Goal: Obtain resource: Obtain resource

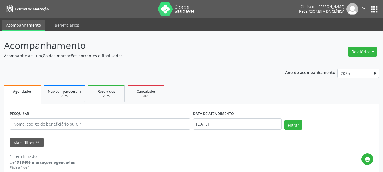
scroll to position [94, 0]
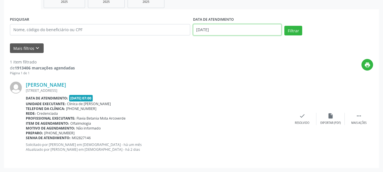
click at [207, 28] on input "[DATE]" at bounding box center [237, 29] width 89 height 11
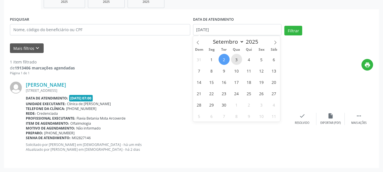
click at [238, 56] on span "3" at bounding box center [236, 59] width 11 height 11
type input "[DATE]"
click at [292, 29] on button "Filtrar" at bounding box center [293, 31] width 18 height 10
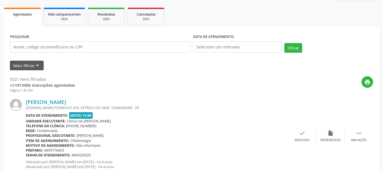
scroll to position [85, 0]
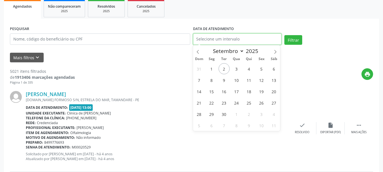
click at [214, 35] on input "text" at bounding box center [237, 38] width 89 height 11
click at [235, 69] on span "3" at bounding box center [236, 68] width 11 height 11
type input "[DATE]"
click at [236, 68] on span "3" at bounding box center [236, 68] width 11 height 11
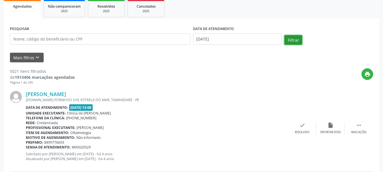
click at [297, 37] on button "Filtrar" at bounding box center [293, 40] width 18 height 10
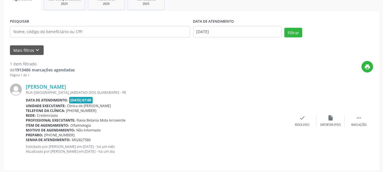
scroll to position [94, 0]
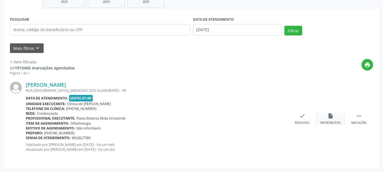
click at [334, 116] on div "insert_drive_file Exportar (PDF)" at bounding box center [330, 119] width 28 height 12
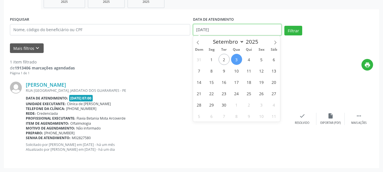
click at [219, 30] on input "[DATE]" at bounding box center [237, 29] width 89 height 11
click at [248, 61] on span "4" at bounding box center [248, 59] width 11 height 11
type input "[DATE]"
click at [248, 61] on span "4" at bounding box center [248, 59] width 11 height 11
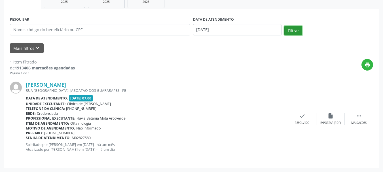
click at [290, 31] on button "Filtrar" at bounding box center [293, 31] width 18 height 10
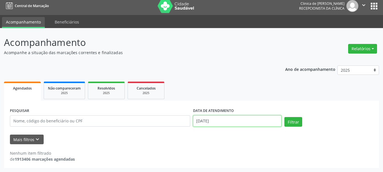
click at [208, 122] on body "Central de Marcação Clinica de [PERSON_NAME] Recepcionista da clínica  Configu…" at bounding box center [191, 83] width 383 height 172
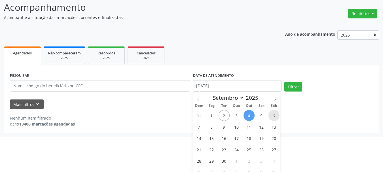
click at [273, 116] on span "6" at bounding box center [273, 115] width 11 height 11
type input "[DATE]"
click at [273, 116] on span "6" at bounding box center [273, 115] width 11 height 11
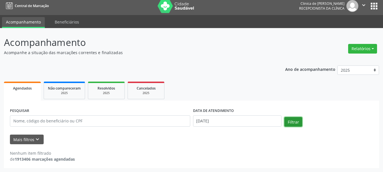
click at [289, 122] on button "Filtrar" at bounding box center [293, 122] width 18 height 10
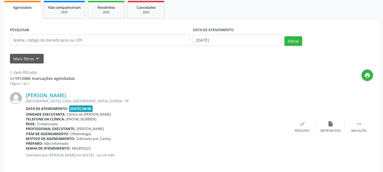
scroll to position [89, 0]
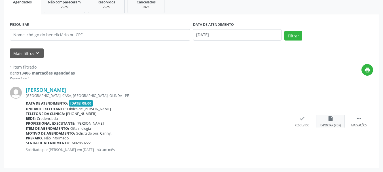
click at [335, 124] on div "Exportar (PDF)" at bounding box center [330, 126] width 20 height 4
click at [210, 33] on input "[DATE]" at bounding box center [237, 34] width 89 height 11
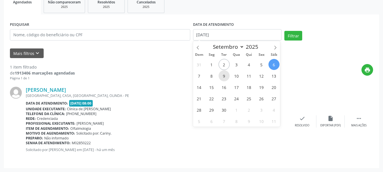
click at [224, 76] on span "9" at bounding box center [223, 75] width 11 height 11
type input "09/09/2025"
click at [224, 76] on span "9" at bounding box center [223, 75] width 11 height 11
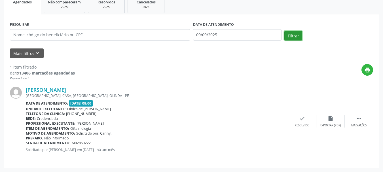
click at [292, 36] on button "Filtrar" at bounding box center [293, 36] width 18 height 10
click at [330, 116] on icon "insert_drive_file" at bounding box center [330, 118] width 6 height 6
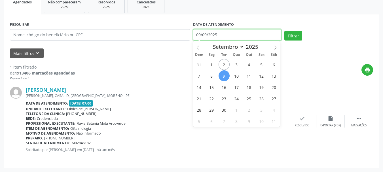
drag, startPoint x: 216, startPoint y: 36, endPoint x: 211, endPoint y: 37, distance: 5.7
click at [215, 35] on input "09/09/2025" at bounding box center [237, 34] width 89 height 11
click at [235, 77] on span "10" at bounding box center [236, 75] width 11 height 11
type input "[DATE]"
click at [232, 77] on span "10" at bounding box center [236, 75] width 11 height 11
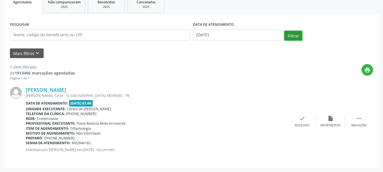
click at [295, 35] on button "Filtrar" at bounding box center [293, 36] width 18 height 10
click at [328, 118] on icon "insert_drive_file" at bounding box center [330, 118] width 6 height 6
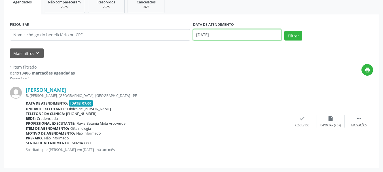
click at [219, 35] on input "[DATE]" at bounding box center [237, 34] width 89 height 11
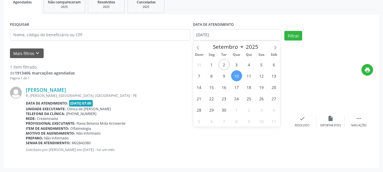
click at [235, 75] on span "10" at bounding box center [236, 75] width 11 height 11
type input "[DATE]"
click at [272, 76] on span "13" at bounding box center [273, 75] width 11 height 11
select select "8"
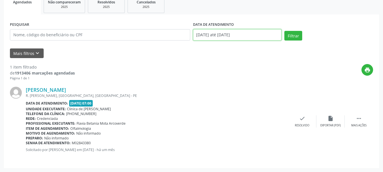
click at [204, 34] on input "[DATE] até [DATE]" at bounding box center [237, 34] width 89 height 11
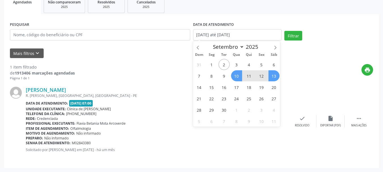
click at [276, 76] on span "13" at bounding box center [273, 75] width 11 height 11
type input "[DATE]"
click at [276, 76] on span "13" at bounding box center [273, 75] width 11 height 11
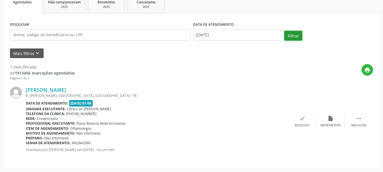
click at [292, 35] on button "Filtrar" at bounding box center [293, 36] width 18 height 10
click at [328, 121] on icon "insert_drive_file" at bounding box center [330, 118] width 6 height 6
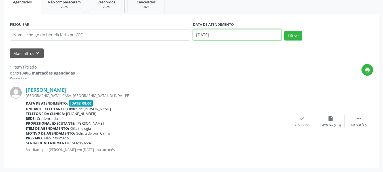
click at [219, 33] on input "[DATE]" at bounding box center [237, 34] width 89 height 11
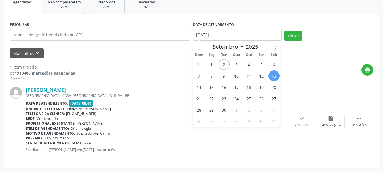
click at [274, 75] on span "13" at bounding box center [273, 75] width 11 height 11
type input "[DATE]"
click at [272, 77] on span "13" at bounding box center [273, 75] width 11 height 11
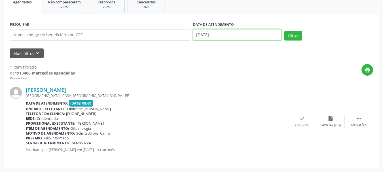
click at [207, 33] on input "[DATE]" at bounding box center [237, 34] width 89 height 11
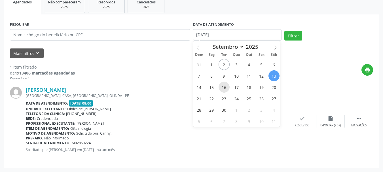
click at [225, 88] on span "16" at bounding box center [223, 87] width 11 height 11
type input "[DATE]"
click at [225, 88] on span "16" at bounding box center [223, 87] width 11 height 11
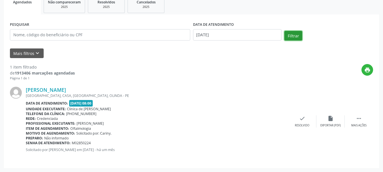
click at [293, 36] on button "Filtrar" at bounding box center [293, 36] width 18 height 10
click at [324, 119] on div "insert_drive_file Exportar (PDF)" at bounding box center [330, 121] width 28 height 12
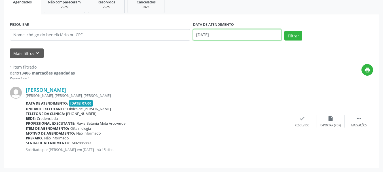
click at [236, 34] on input "[DATE]" at bounding box center [237, 34] width 89 height 11
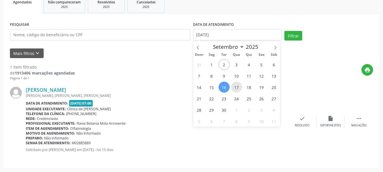
click at [232, 88] on span "17" at bounding box center [236, 87] width 11 height 11
type input "17/09/2025"
click at [232, 88] on span "17" at bounding box center [236, 87] width 11 height 11
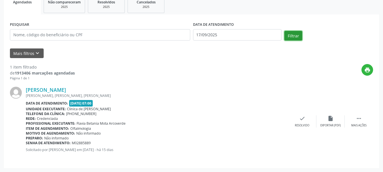
click at [289, 37] on button "Filtrar" at bounding box center [293, 36] width 18 height 10
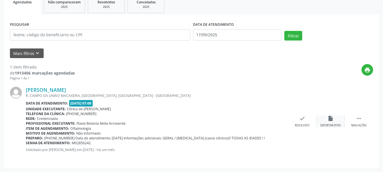
click at [333, 120] on div "insert_drive_file Exportar (PDF)" at bounding box center [330, 121] width 28 height 12
click at [331, 123] on div "insert_drive_file Exportar (PDF)" at bounding box center [330, 121] width 28 height 12
click at [179, 29] on div "PESQUISAR" at bounding box center [100, 32] width 183 height 24
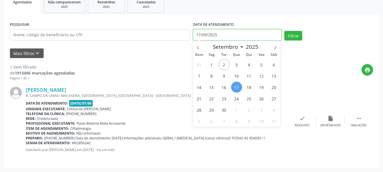
click at [206, 34] on input "17/09/2025" at bounding box center [237, 34] width 89 height 11
click at [273, 90] on span "20" at bounding box center [273, 87] width 11 height 11
type input "[DATE]"
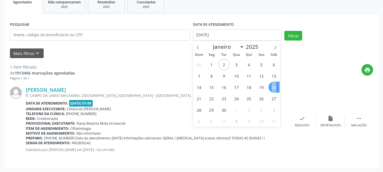
click at [273, 90] on span "20" at bounding box center [273, 87] width 11 height 11
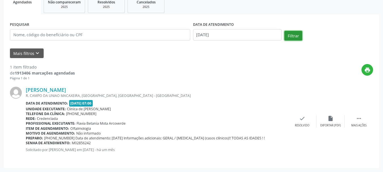
click at [290, 35] on button "Filtrar" at bounding box center [293, 36] width 18 height 10
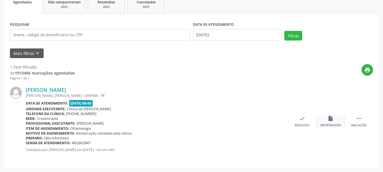
click at [327, 122] on div "insert_drive_file Exportar (PDF)" at bounding box center [330, 121] width 28 height 12
click at [330, 121] on icon "insert_drive_file" at bounding box center [330, 118] width 6 height 6
click at [197, 33] on input "[DATE]" at bounding box center [237, 34] width 89 height 11
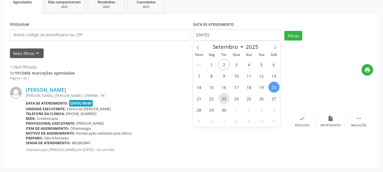
click at [224, 99] on span "23" at bounding box center [223, 98] width 11 height 11
type input "[DATE]"
click at [227, 97] on span "23" at bounding box center [223, 98] width 11 height 11
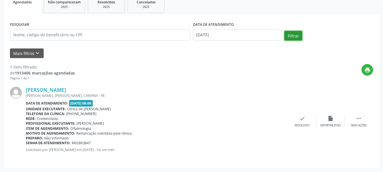
click at [294, 35] on button "Filtrar" at bounding box center [293, 36] width 18 height 10
click at [333, 122] on div "insert_drive_file Exportar (PDF)" at bounding box center [330, 121] width 28 height 12
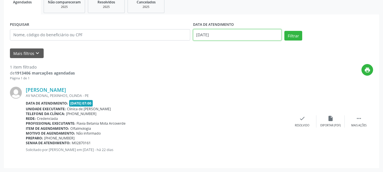
click at [211, 35] on input "[DATE]" at bounding box center [237, 34] width 89 height 11
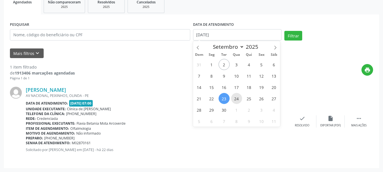
click at [234, 100] on span "24" at bounding box center [236, 98] width 11 height 11
type input "[DATE]"
click at [234, 100] on span "24" at bounding box center [236, 98] width 11 height 11
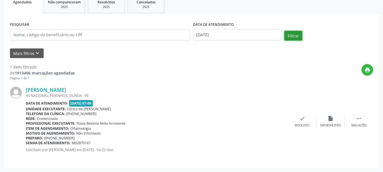
click at [292, 34] on button "Filtrar" at bounding box center [293, 36] width 18 height 10
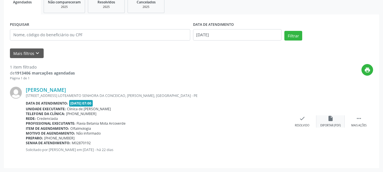
click at [329, 118] on icon "insert_drive_file" at bounding box center [330, 118] width 6 height 6
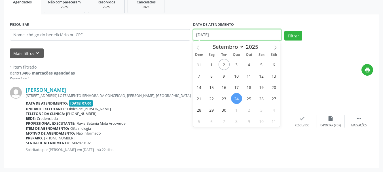
click at [207, 35] on input "[DATE]" at bounding box center [237, 34] width 89 height 11
click at [275, 97] on span "27" at bounding box center [273, 98] width 11 height 11
type input "[DATE]"
click at [275, 97] on span "27" at bounding box center [273, 98] width 11 height 11
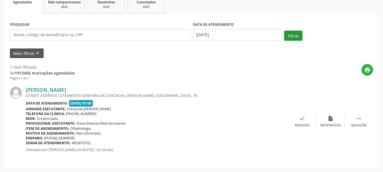
click at [297, 37] on button "Filtrar" at bounding box center [293, 36] width 18 height 10
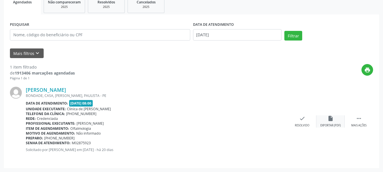
click at [332, 120] on icon "insert_drive_file" at bounding box center [330, 118] width 6 height 6
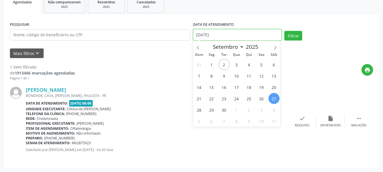
click at [220, 34] on input "[DATE]" at bounding box center [237, 34] width 89 height 11
click at [224, 111] on span "30" at bounding box center [223, 109] width 11 height 11
type input "[DATE]"
click at [225, 111] on span "30" at bounding box center [223, 109] width 11 height 11
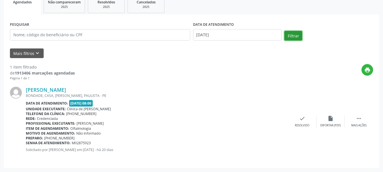
click at [291, 34] on button "Filtrar" at bounding box center [293, 36] width 18 height 10
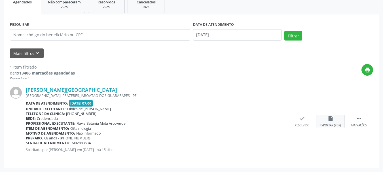
click at [328, 123] on div "insert_drive_file Exportar (PDF)" at bounding box center [330, 121] width 28 height 12
click at [212, 32] on input "[DATE]" at bounding box center [237, 34] width 89 height 11
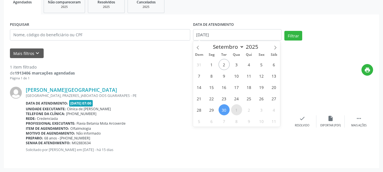
click at [236, 112] on span "1" at bounding box center [236, 109] width 11 height 11
type input "[DATE]"
click at [236, 112] on span "1" at bounding box center [236, 109] width 11 height 11
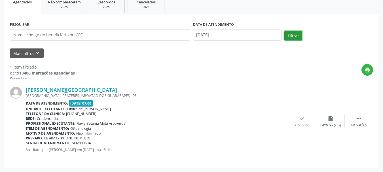
click at [298, 35] on button "Filtrar" at bounding box center [293, 36] width 18 height 10
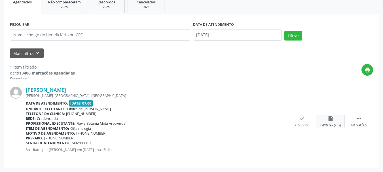
click at [332, 118] on icon "insert_drive_file" at bounding box center [330, 118] width 6 height 6
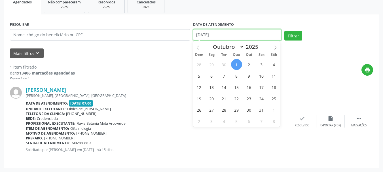
click at [244, 35] on input "[DATE]" at bounding box center [237, 34] width 89 height 11
click at [271, 65] on span "4" at bounding box center [273, 64] width 11 height 11
type input "[DATE]"
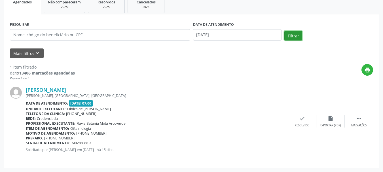
click at [292, 36] on button "Filtrar" at bounding box center [293, 36] width 18 height 10
click at [334, 121] on div "insert_drive_file Exportar (PDF)" at bounding box center [330, 121] width 28 height 12
